Goal: Transaction & Acquisition: Purchase product/service

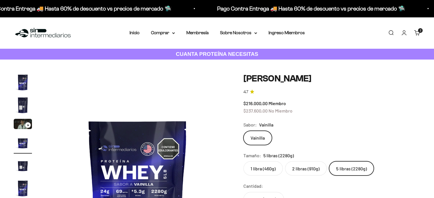
scroll to position [27, 0]
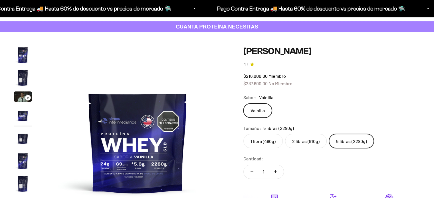
click at [309, 140] on label "2 libras (910g)" at bounding box center [306, 141] width 42 height 14
click at [244, 134] on input "2 libras (910g)" at bounding box center [243, 134] width 0 height 0
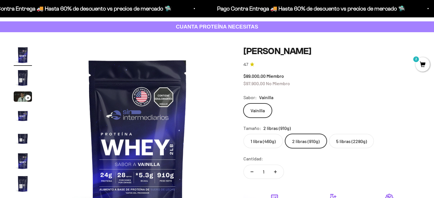
scroll to position [55, 0]
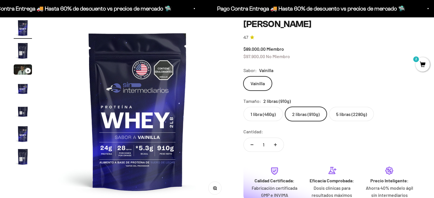
click at [279, 146] on button "Aumentar cantidad" at bounding box center [275, 145] width 17 height 14
type input "2"
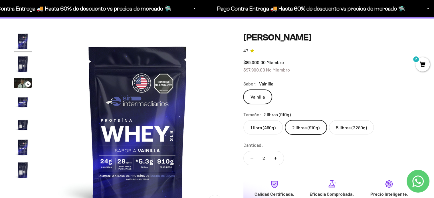
scroll to position [41, 0]
drag, startPoint x: 258, startPoint y: 70, endPoint x: 285, endPoint y: 71, distance: 26.8
click at [285, 71] on span "$97.900,00 No Miembro" at bounding box center [267, 69] width 47 height 5
drag, startPoint x: 246, startPoint y: 71, endPoint x: 251, endPoint y: 72, distance: 4.9
click at [251, 72] on span "$97.900,00" at bounding box center [255, 69] width 22 height 5
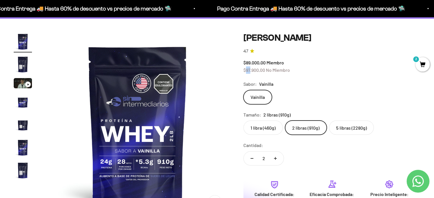
click at [17, 86] on img "Ir al artículo 3" at bounding box center [23, 83] width 18 height 10
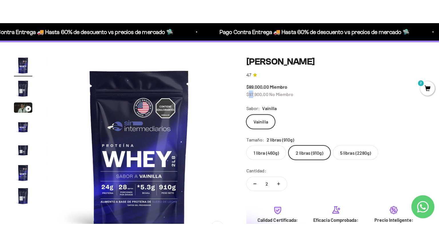
scroll to position [0, 382]
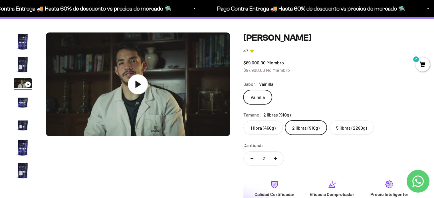
click at [134, 83] on icon at bounding box center [138, 85] width 20 height 20
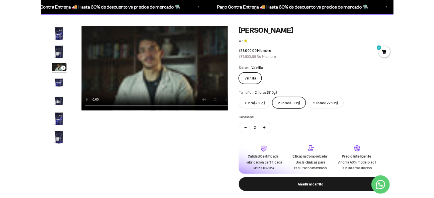
scroll to position [0, 387]
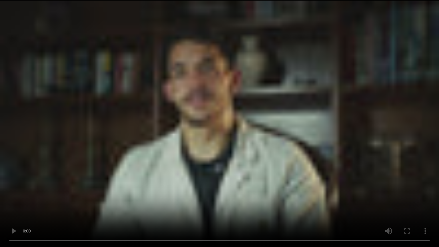
click at [410, 164] on video "Proteína Whey - Vainilla" at bounding box center [219, 123] width 439 height 247
click at [75, 150] on video "Proteína Whey - Vainilla" at bounding box center [219, 123] width 439 height 247
click at [41, 187] on video "Proteína Whey - Vainilla" at bounding box center [219, 123] width 439 height 247
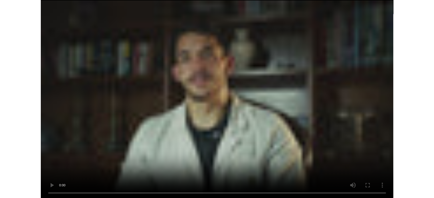
scroll to position [0, 382]
